Goal: Check status: Check status

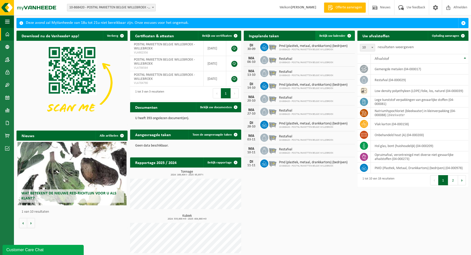
drag, startPoint x: 338, startPoint y: 36, endPoint x: 336, endPoint y: 38, distance: 2.7
click at [338, 36] on span "Bekijk uw kalender" at bounding box center [333, 35] width 26 height 3
